Goal: Answer question/provide support: Answer question/provide support

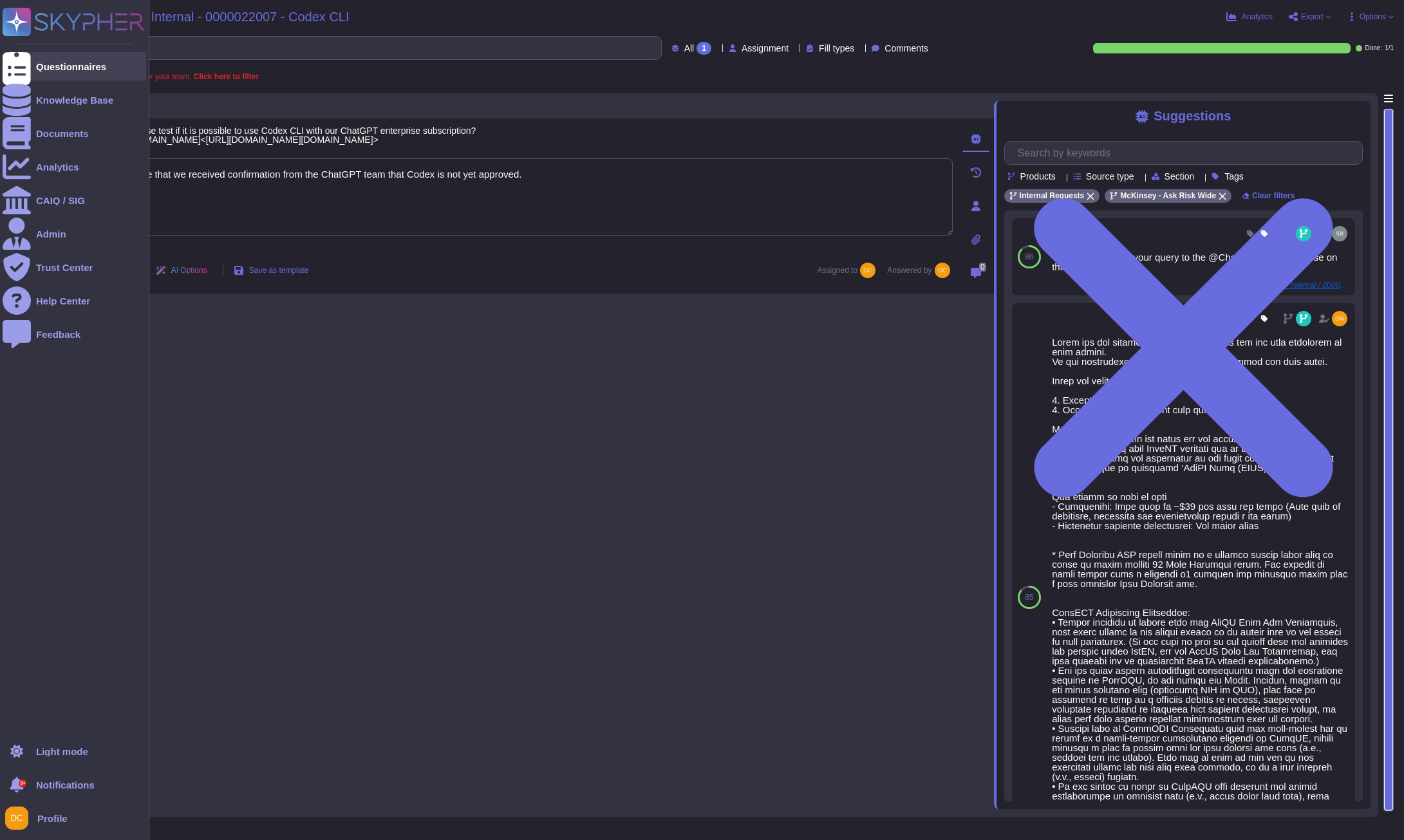
type textarea "Please note that we received confirmation from the ChatGPT team that Codex is n…"
click at [26, 54] on div at bounding box center [17, 66] width 28 height 28
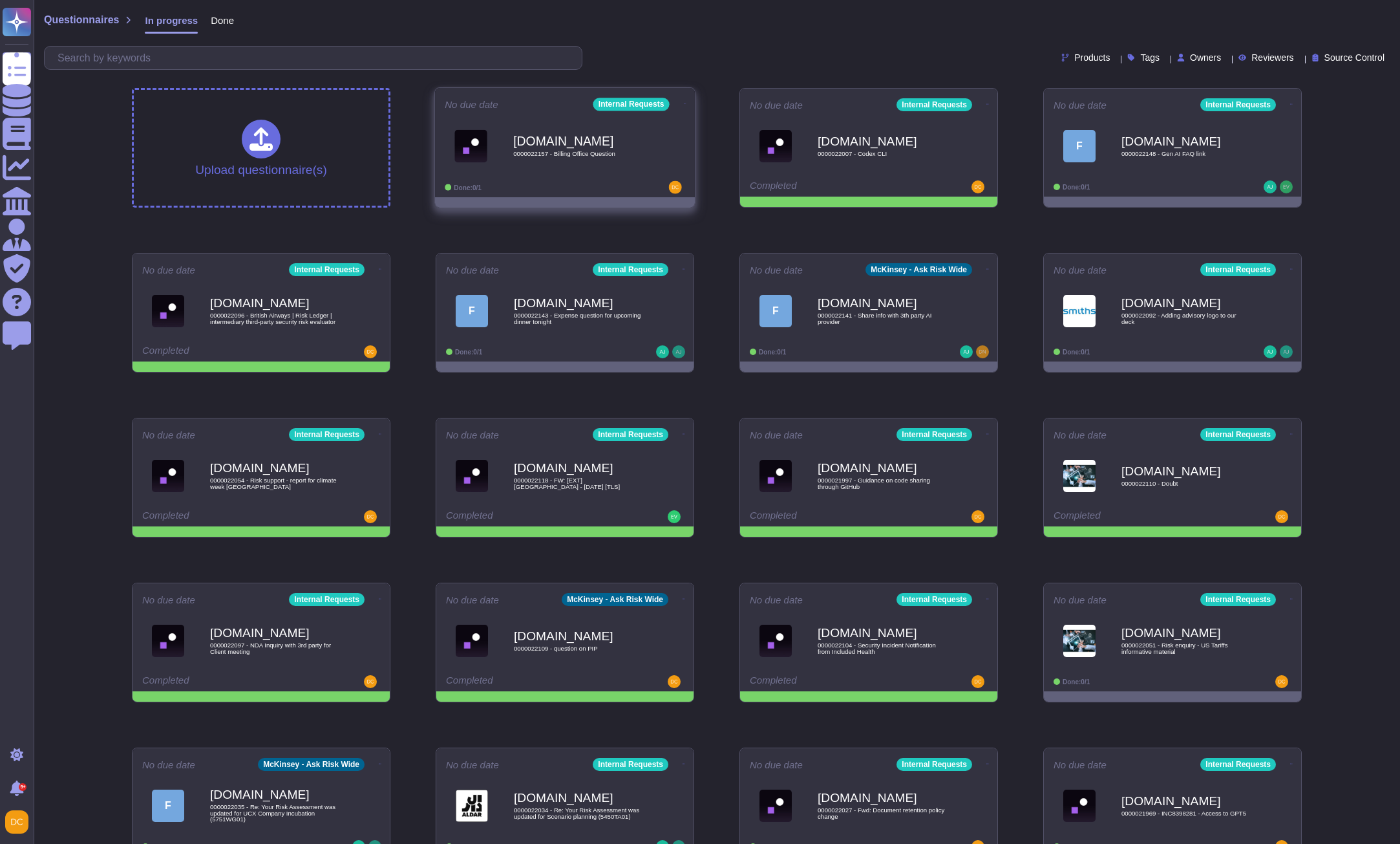
click at [599, 122] on div "[DOMAIN_NAME] 0000022157 - Billing Office Question" at bounding box center [578, 145] width 131 height 52
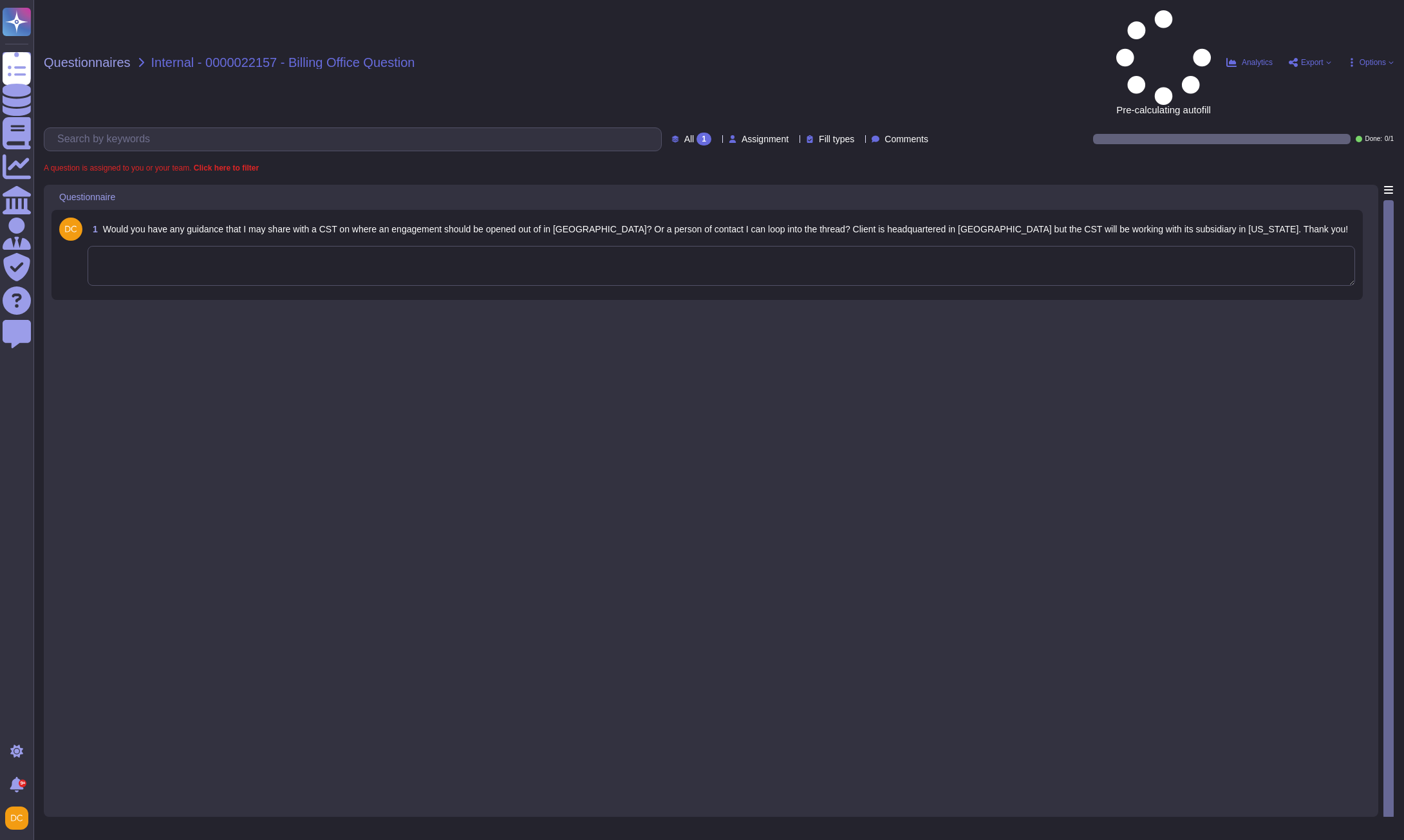
click at [356, 450] on div "1 Would you have any guidance that I may share with a CST on where an engagemen…" at bounding box center [711, 496] width 1319 height 625
click at [214, 246] on textarea at bounding box center [721, 266] width 1267 height 40
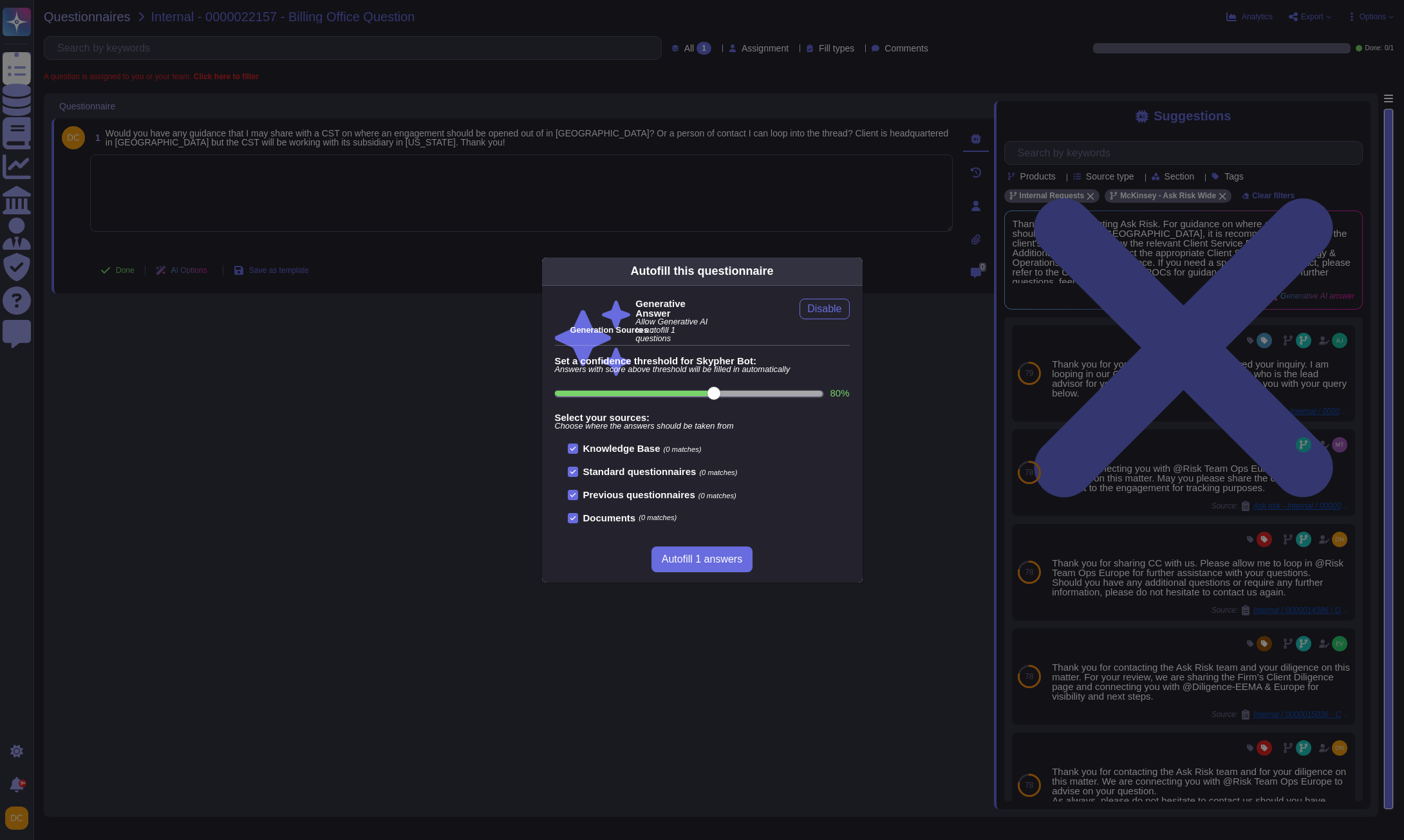
click at [875, 332] on icon at bounding box center [978, 436] width 206 height 206
